Goal: Transaction & Acquisition: Download file/media

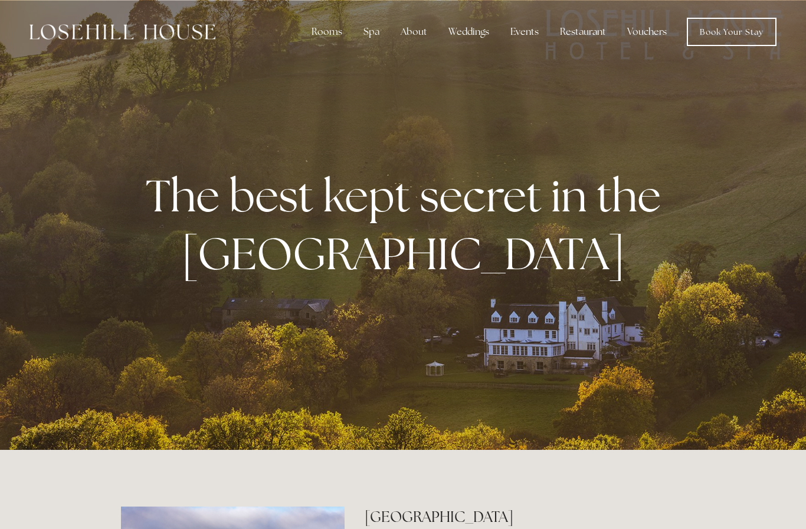
click at [598, 18] on nav "Rooms Rooms Your Stay Book a stay Offers Spa Spa" at bounding box center [495, 32] width 561 height 28
click at [599, 34] on div "Restaurant" at bounding box center [582, 32] width 65 height 24
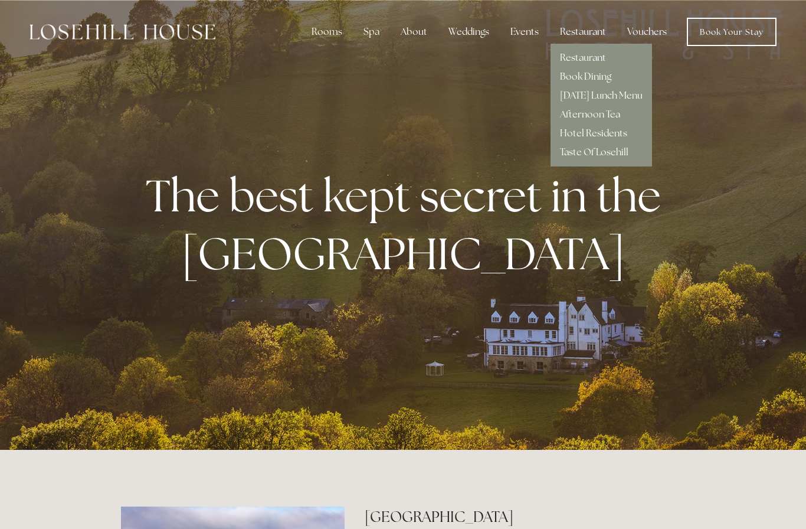
click at [595, 57] on link "Restaurant" at bounding box center [583, 57] width 46 height 12
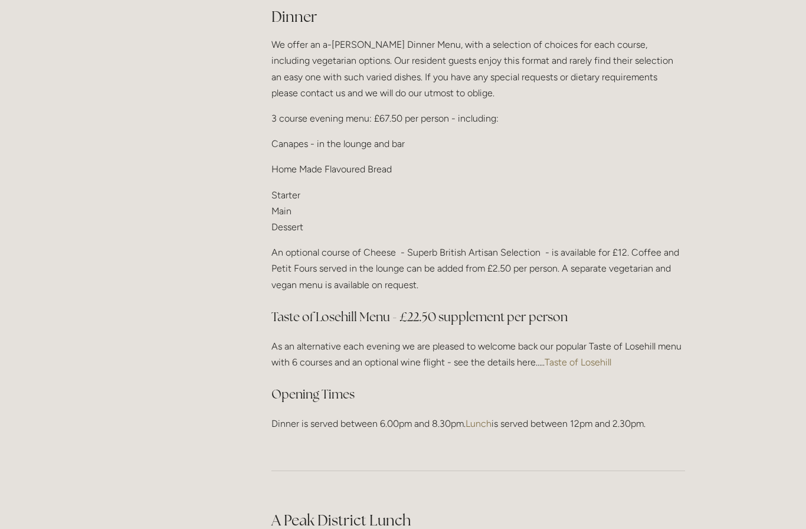
scroll to position [1429, 0]
click at [589, 358] on link "Taste of Losehill" at bounding box center [578, 362] width 67 height 11
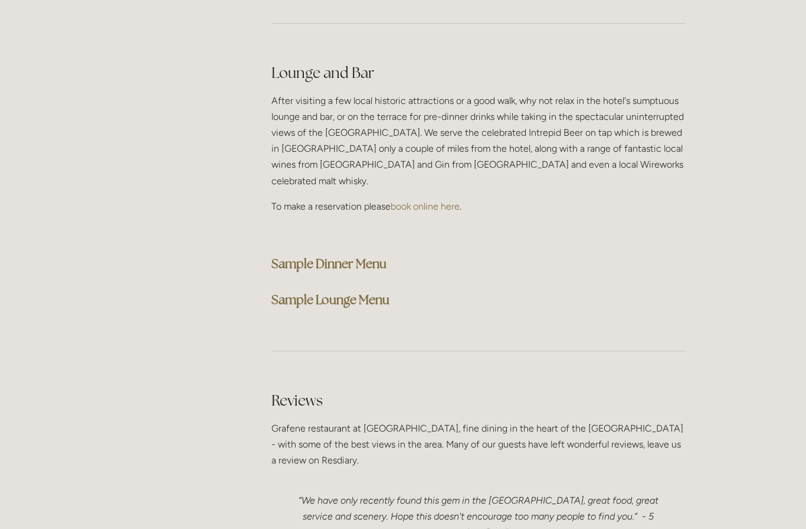
scroll to position [2955, 0]
click at [372, 254] on strong "Sample Dinner Menu" at bounding box center [328, 262] width 115 height 16
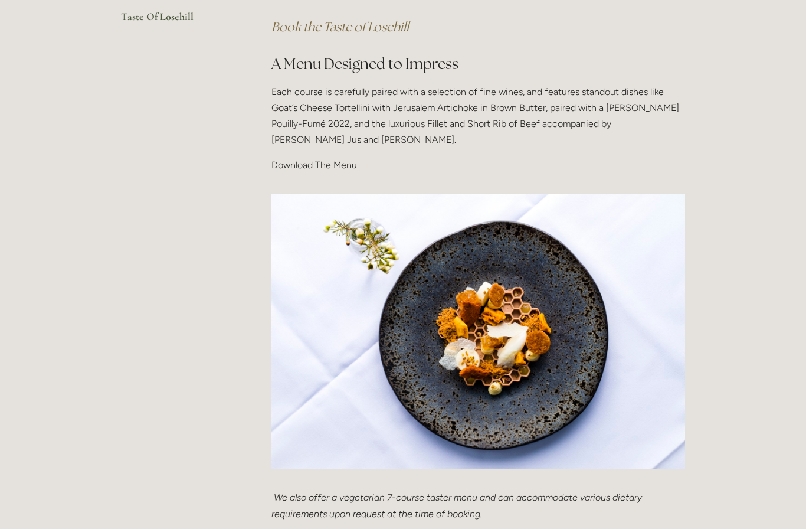
scroll to position [348, 0]
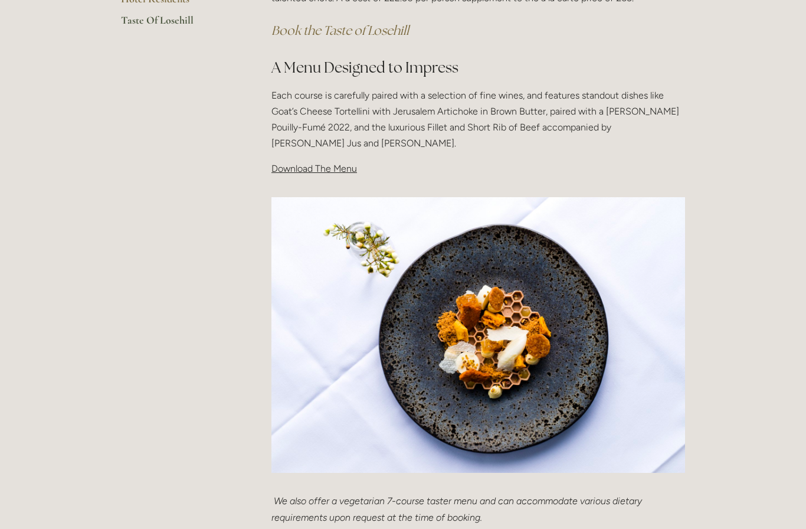
click at [327, 166] on span "Download The Menu" at bounding box center [314, 168] width 86 height 11
click at [333, 163] on span "Download The Menu" at bounding box center [314, 168] width 86 height 11
click at [322, 166] on span "Download The Menu" at bounding box center [314, 168] width 86 height 11
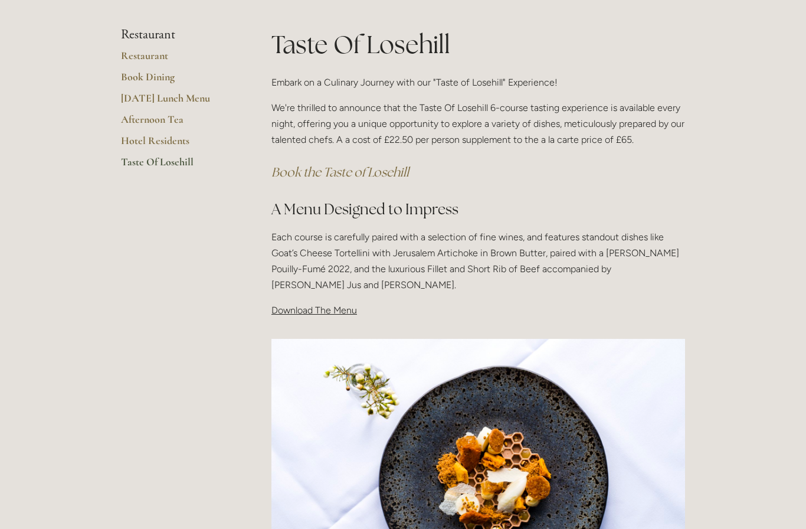
scroll to position [194, 0]
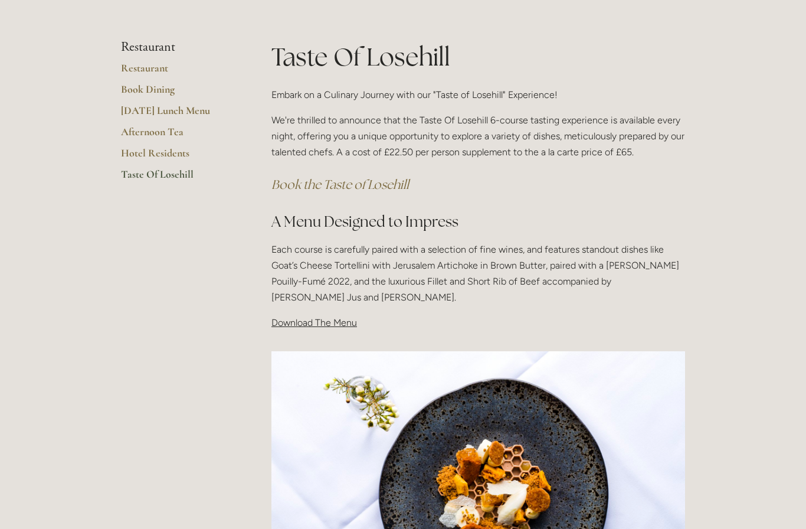
click at [329, 322] on span "Download The Menu" at bounding box center [314, 322] width 86 height 11
click at [430, 316] on p "Download The Menu" at bounding box center [478, 322] width 414 height 16
click at [307, 320] on span "Download The Menu" at bounding box center [314, 322] width 86 height 11
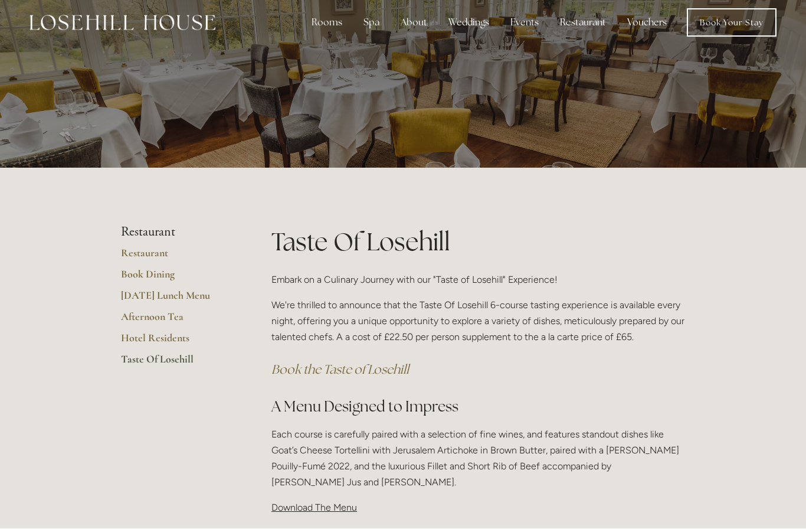
scroll to position [9, 0]
click at [326, 510] on span "Download The Menu" at bounding box center [314, 506] width 86 height 11
click at [498, 484] on p "Each course is carefully paired with a selection of fine wines, and features st…" at bounding box center [478, 458] width 414 height 64
